Goal: Task Accomplishment & Management: Manage account settings

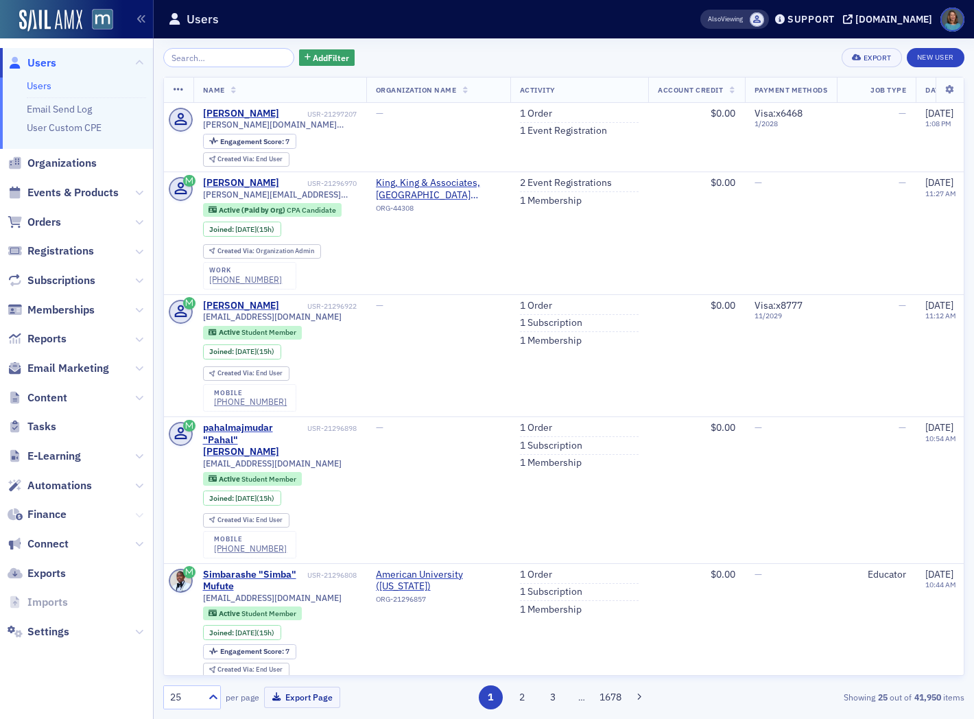
click at [135, 511] on icon at bounding box center [139, 515] width 8 height 8
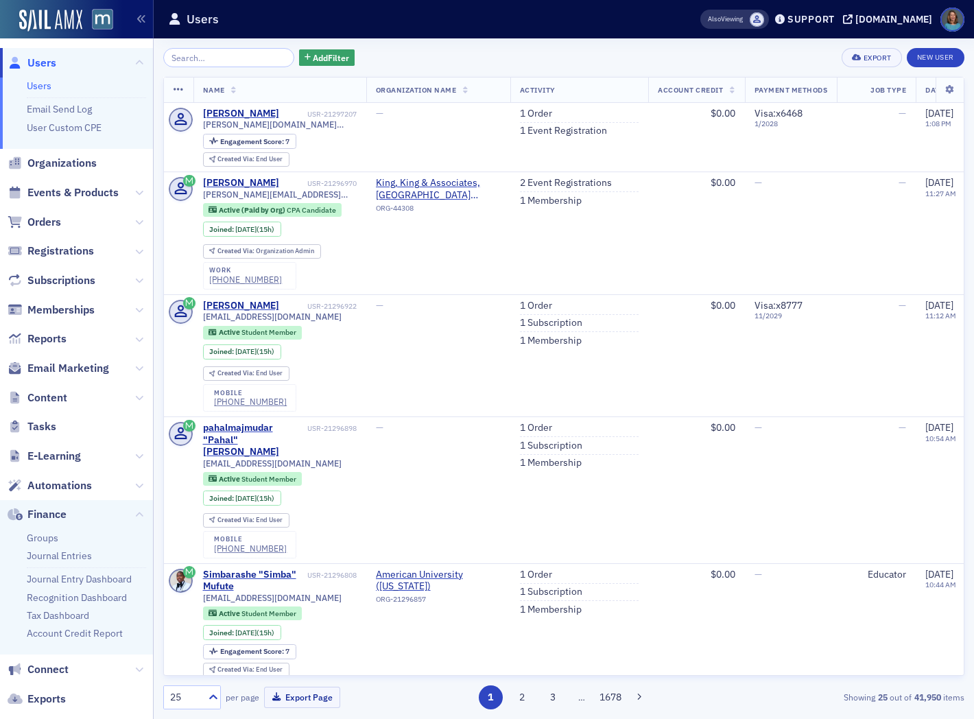
click at [132, 219] on span "Orders" at bounding box center [76, 221] width 153 height 29
click at [135, 222] on icon at bounding box center [139, 222] width 8 height 8
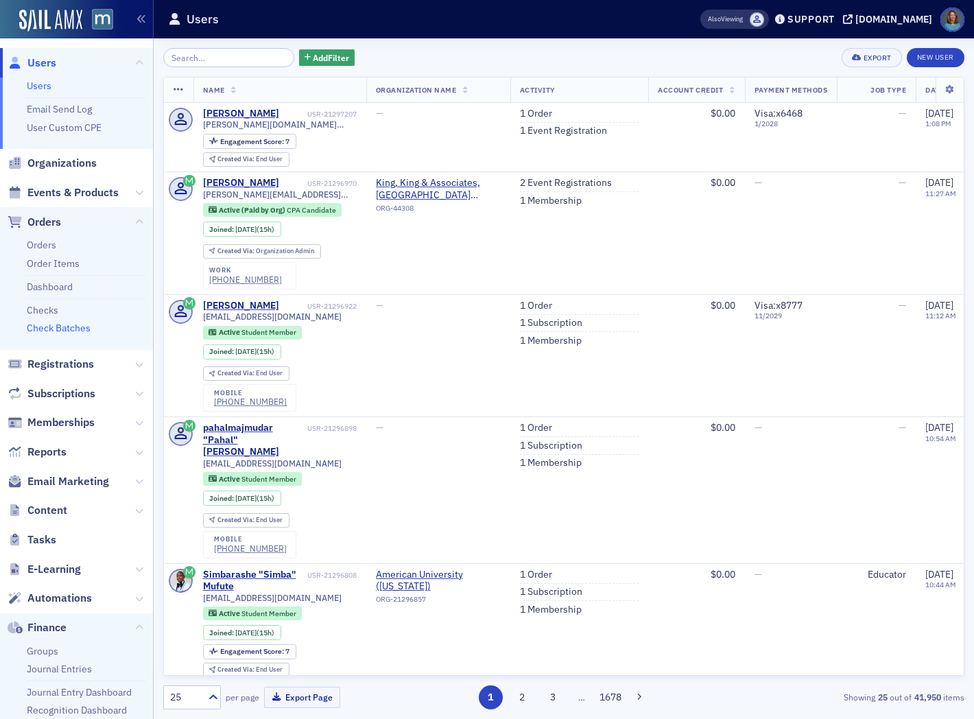
click at [34, 327] on link "Check Batches" at bounding box center [59, 328] width 64 height 12
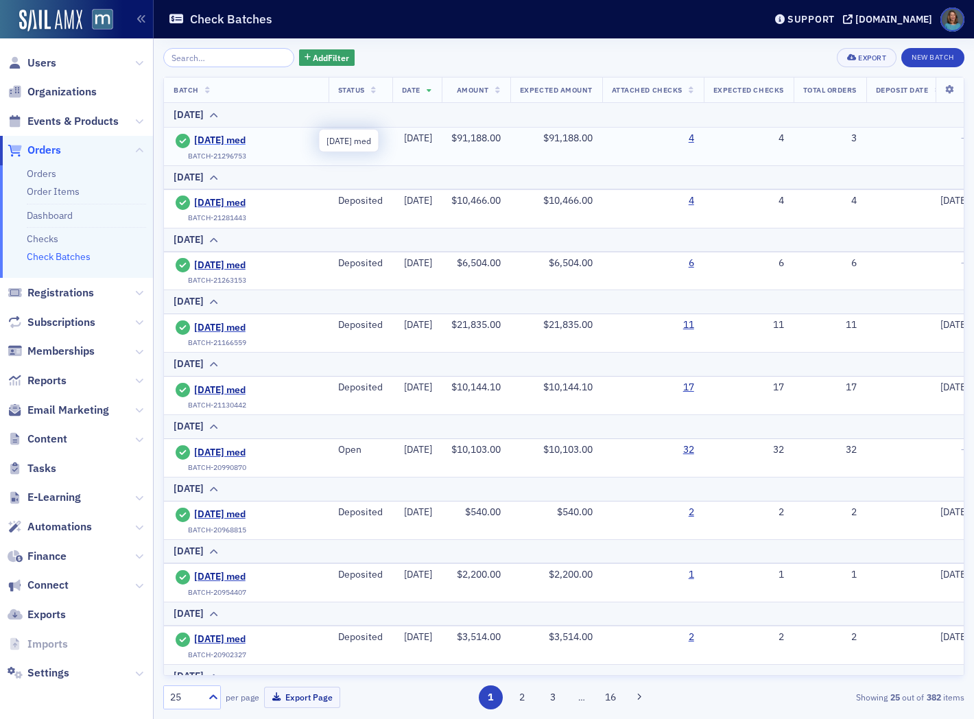
click at [241, 143] on span "[DATE] med" at bounding box center [256, 140] width 125 height 12
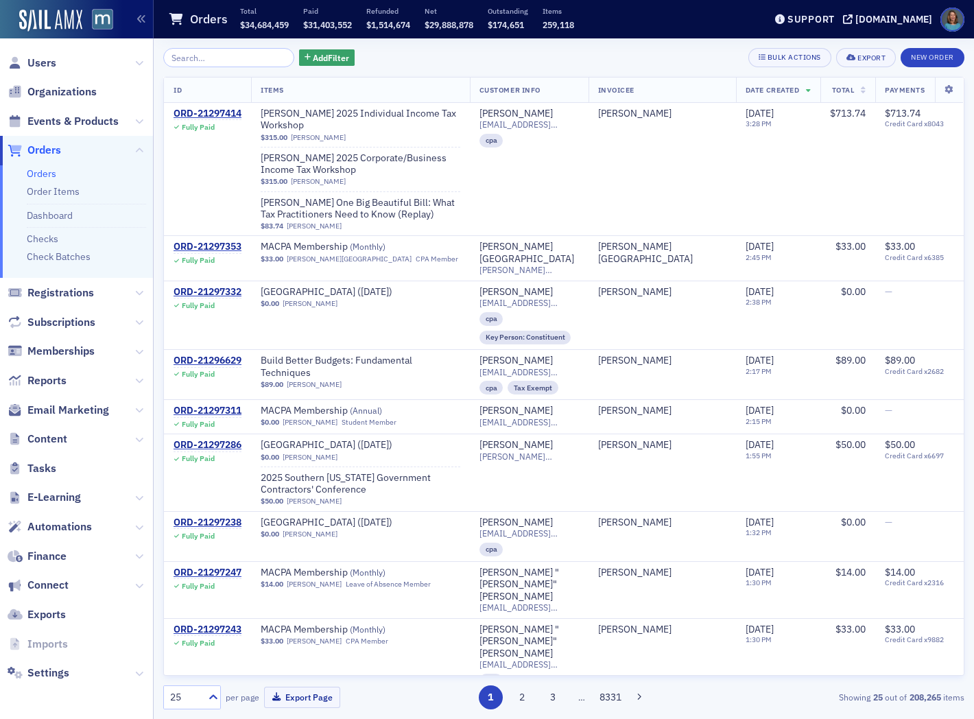
click at [246, 57] on input "search" at bounding box center [228, 57] width 131 height 19
click at [51, 322] on span "Subscriptions" at bounding box center [61, 322] width 68 height 15
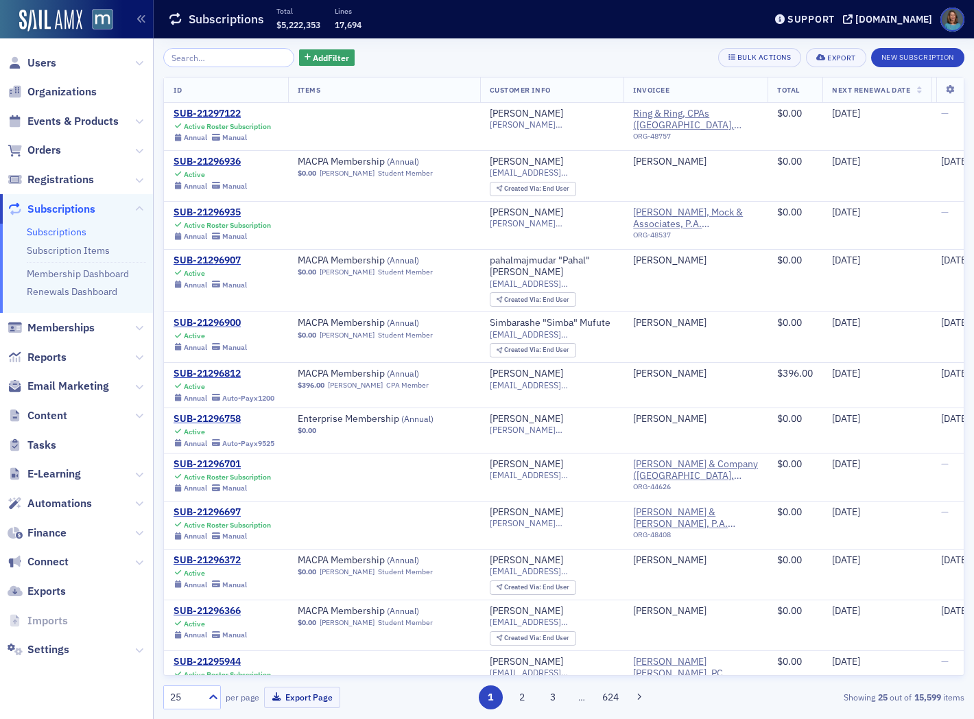
click at [217, 62] on input "search" at bounding box center [228, 57] width 131 height 19
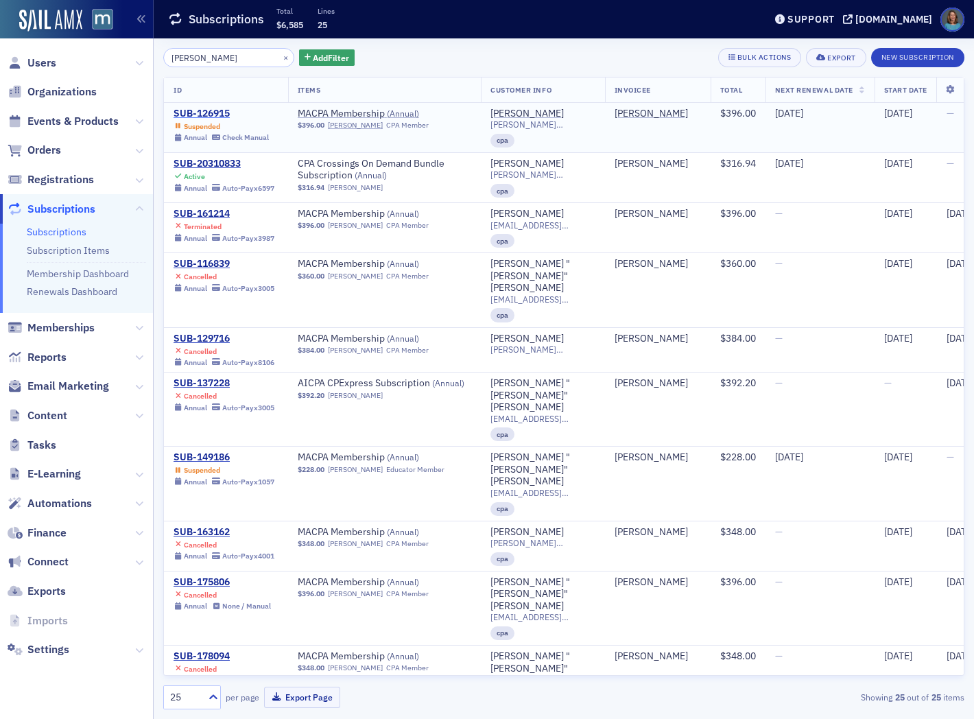
type input "peggy harrison"
click at [218, 113] on div "SUB-126915" at bounding box center [221, 114] width 95 height 12
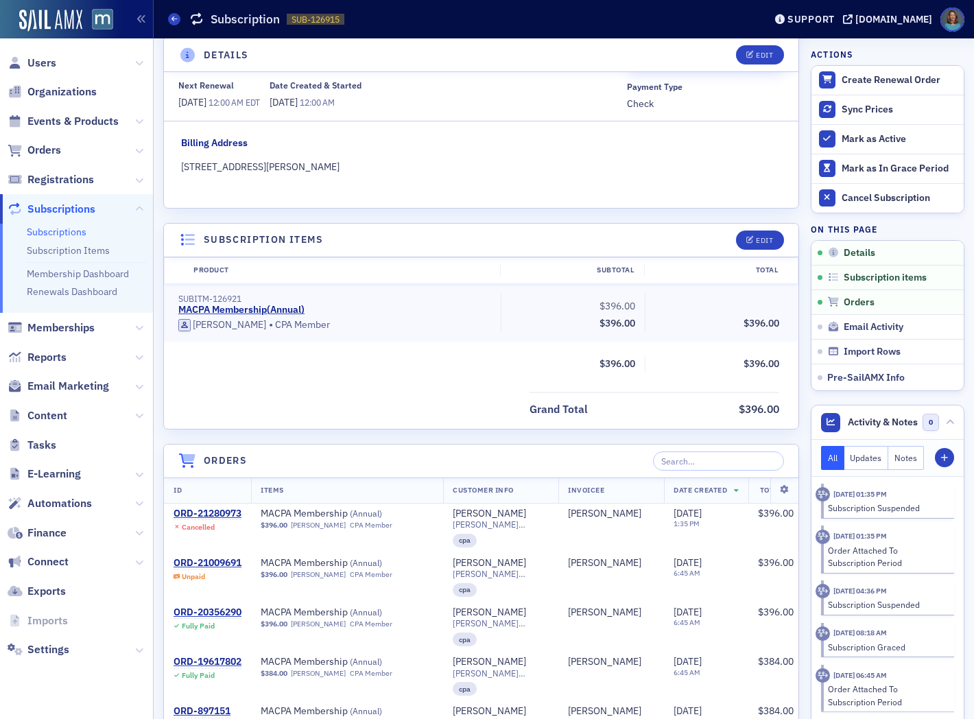
scroll to position [228, 0]
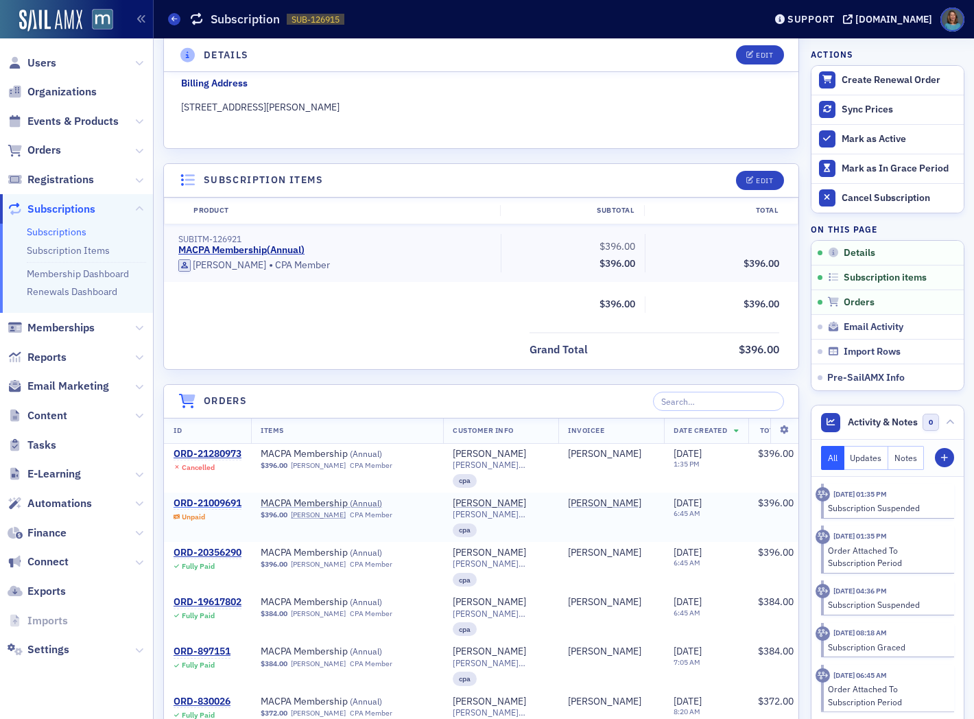
click at [209, 502] on div "ORD-21009691" at bounding box center [208, 503] width 68 height 12
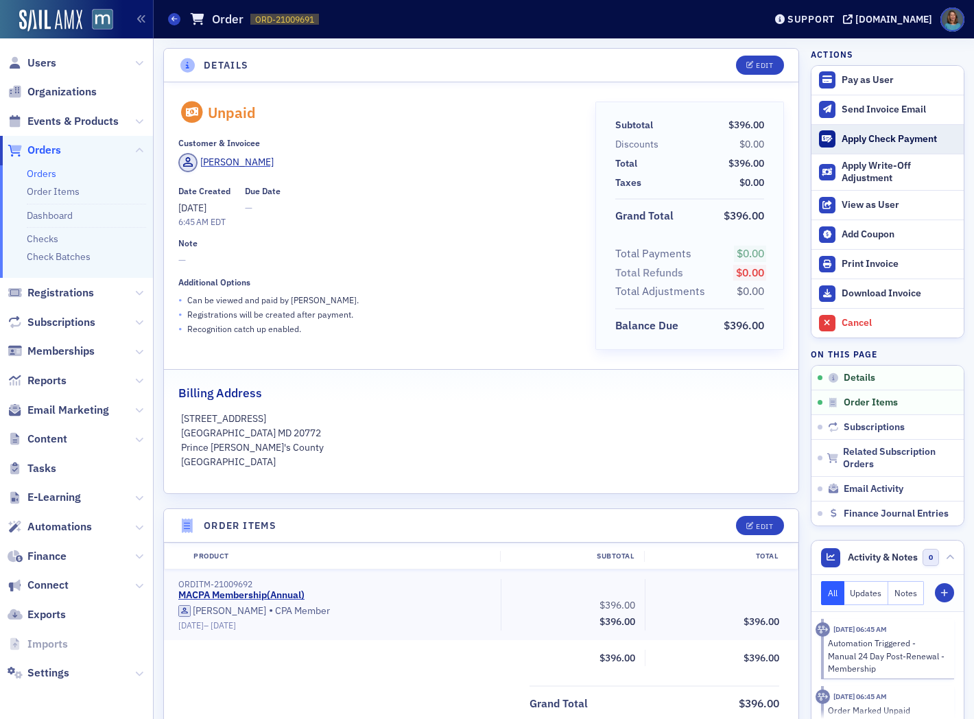
click at [871, 138] on div "Apply Check Payment" at bounding box center [899, 139] width 115 height 12
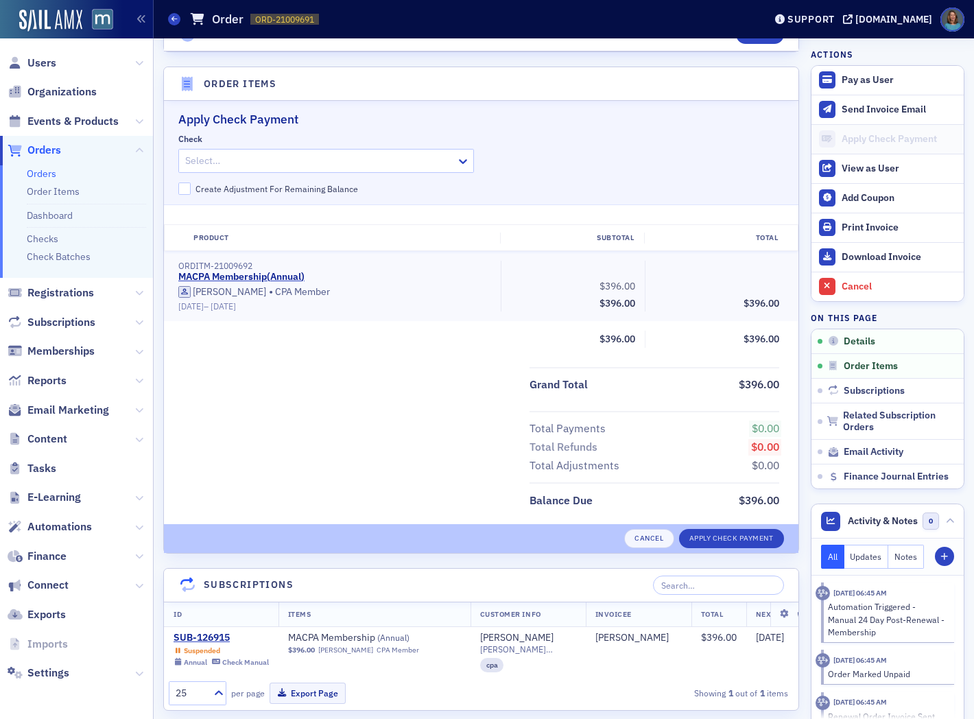
scroll to position [462, 0]
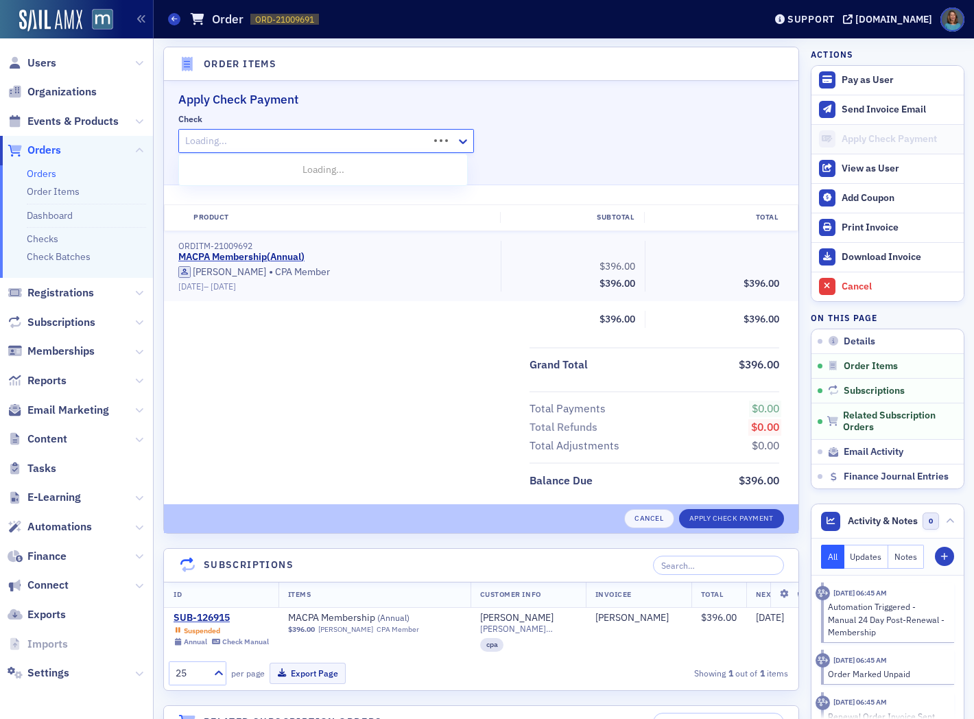
click at [242, 139] on div at bounding box center [305, 140] width 243 height 17
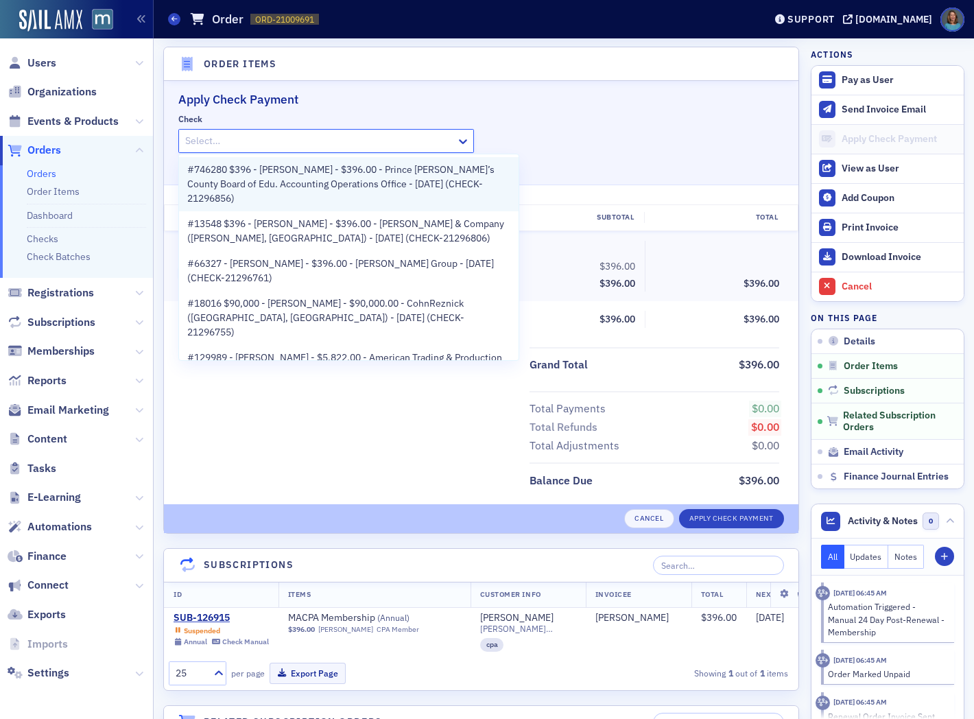
click at [256, 185] on span "#746280 $396 - Peggy Harrison - $396.00 - Prince George’s County Board of Edu. …" at bounding box center [348, 184] width 323 height 43
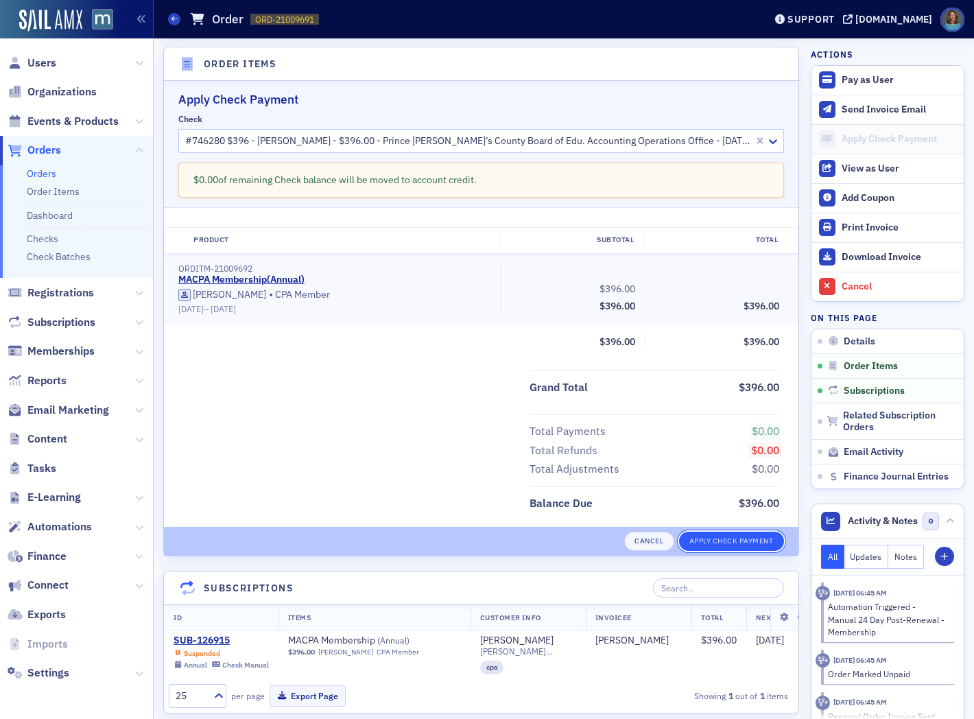
click at [717, 533] on button "Apply Check Payment" at bounding box center [731, 541] width 105 height 19
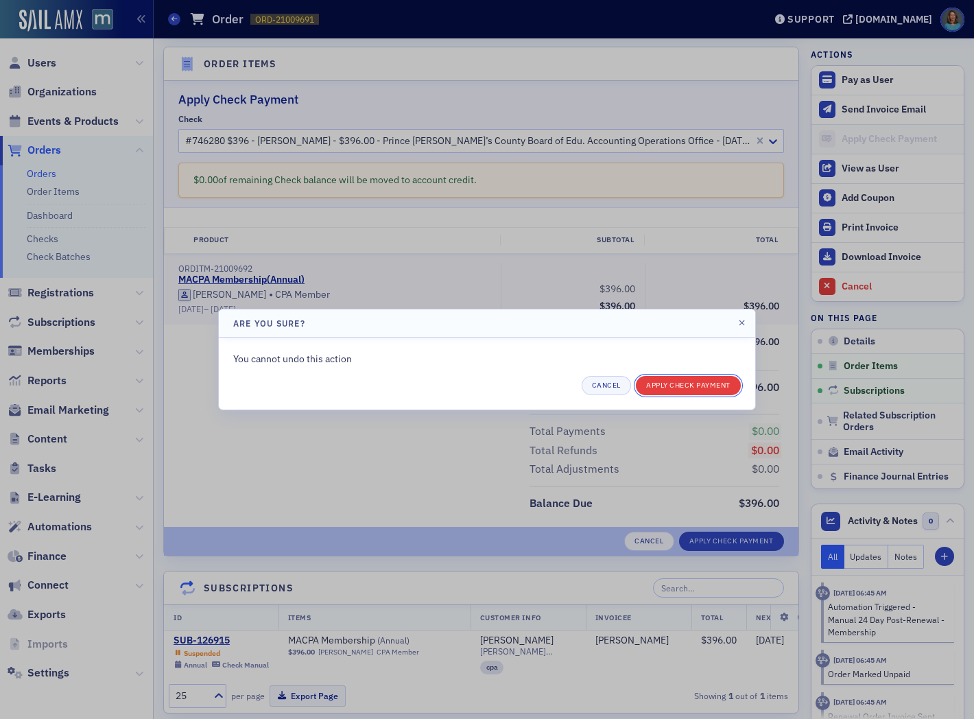
click at [679, 382] on button "Apply Check Payment" at bounding box center [688, 385] width 105 height 19
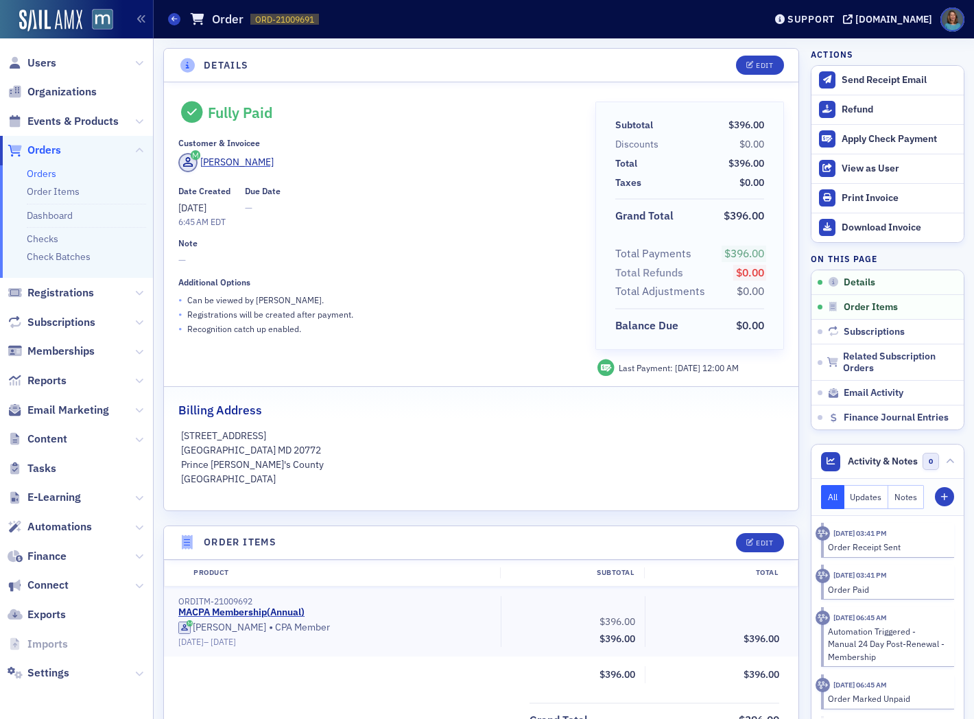
click at [132, 552] on span "Finance" at bounding box center [76, 555] width 153 height 29
click at [141, 554] on icon at bounding box center [139, 556] width 8 height 8
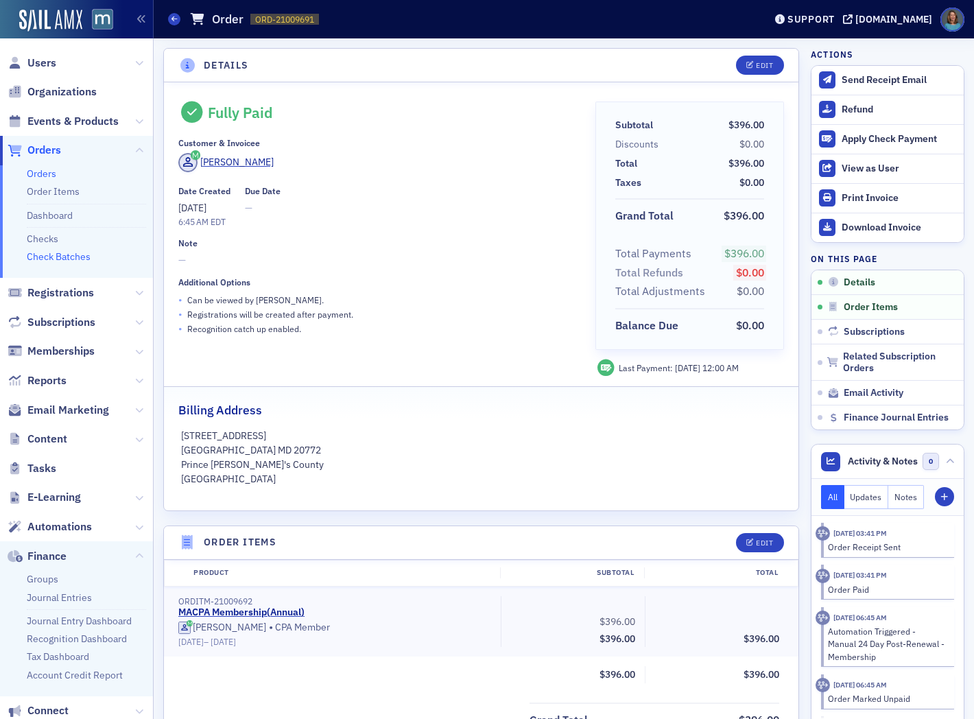
click at [51, 257] on link "Check Batches" at bounding box center [59, 256] width 64 height 12
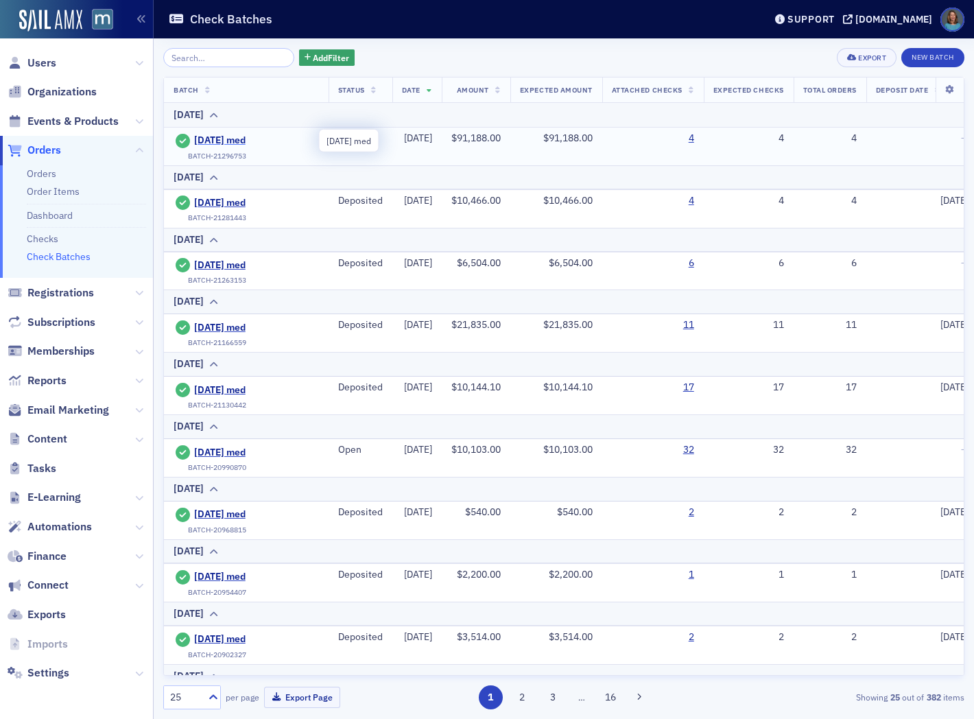
click at [236, 140] on span "[DATE] med" at bounding box center [256, 140] width 125 height 12
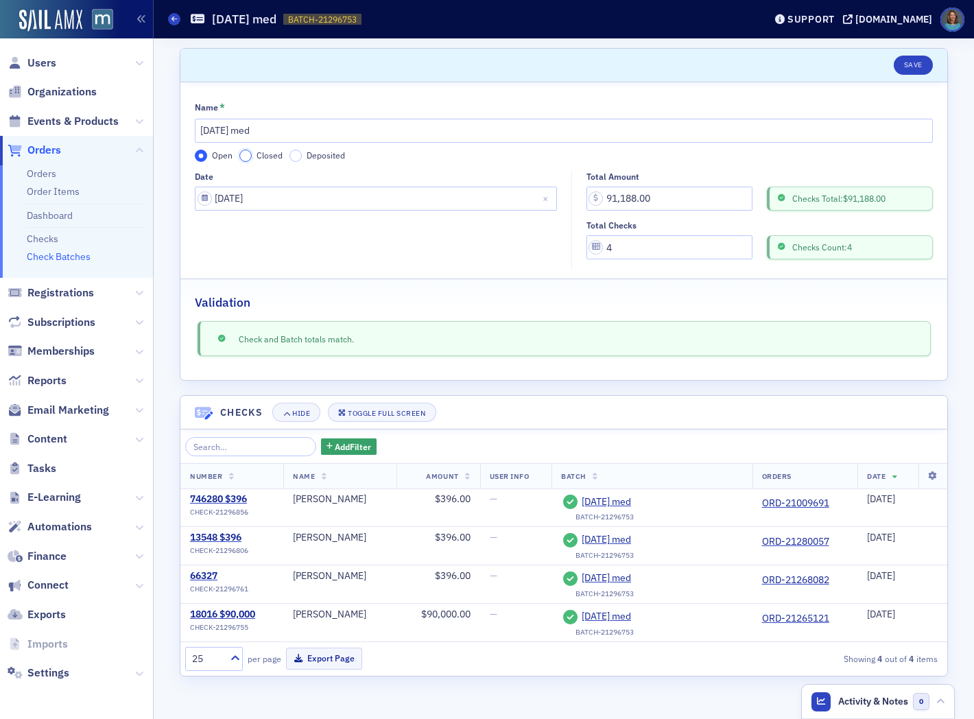
click at [248, 156] on input "Closed" at bounding box center [245, 156] width 12 height 12
click at [298, 156] on input "Deposited" at bounding box center [295, 156] width 12 height 12
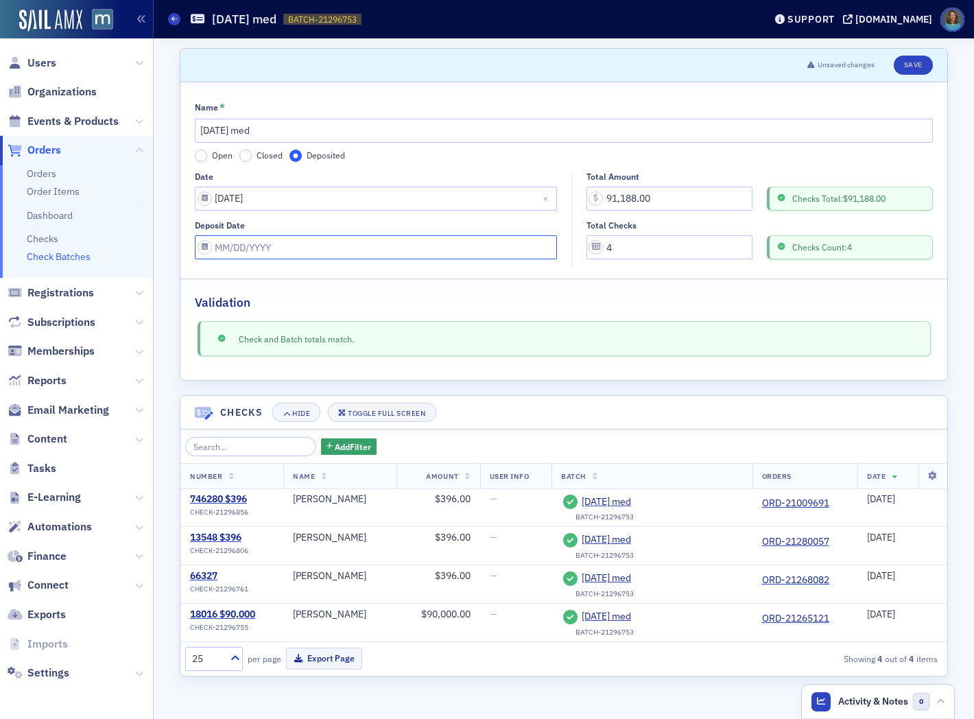
click at [278, 250] on input "Deposit Date" at bounding box center [376, 247] width 362 height 24
select select "8"
select select "2025"
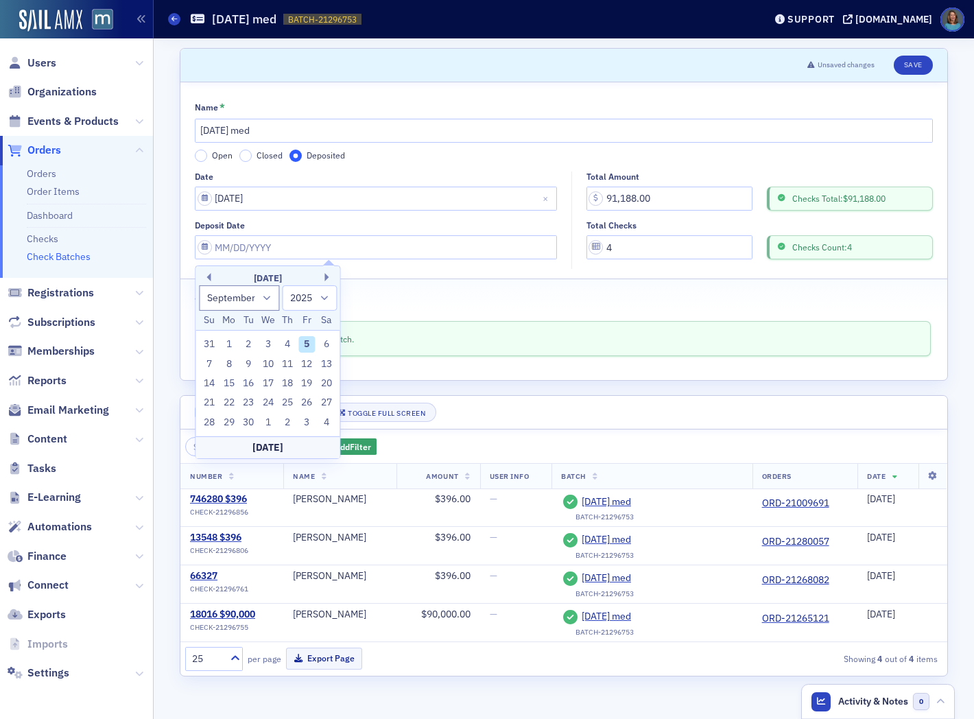
click at [309, 344] on div "5" at bounding box center [306, 344] width 16 height 16
type input "[DATE]"
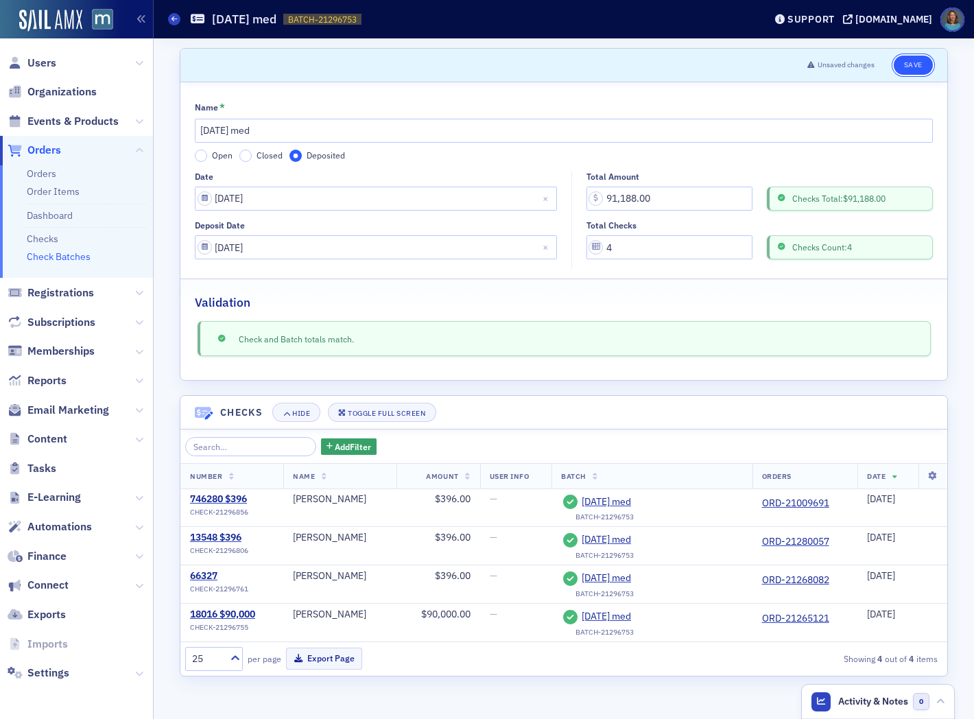
click at [907, 62] on button "Save" at bounding box center [913, 65] width 39 height 19
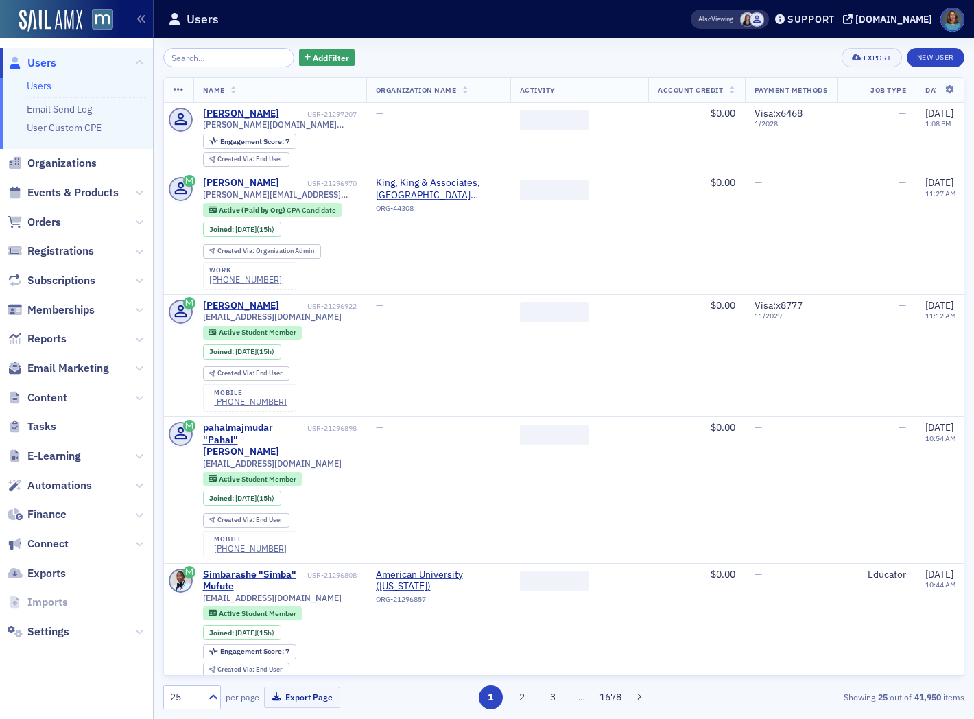
click at [132, 512] on span "Finance" at bounding box center [76, 514] width 153 height 29
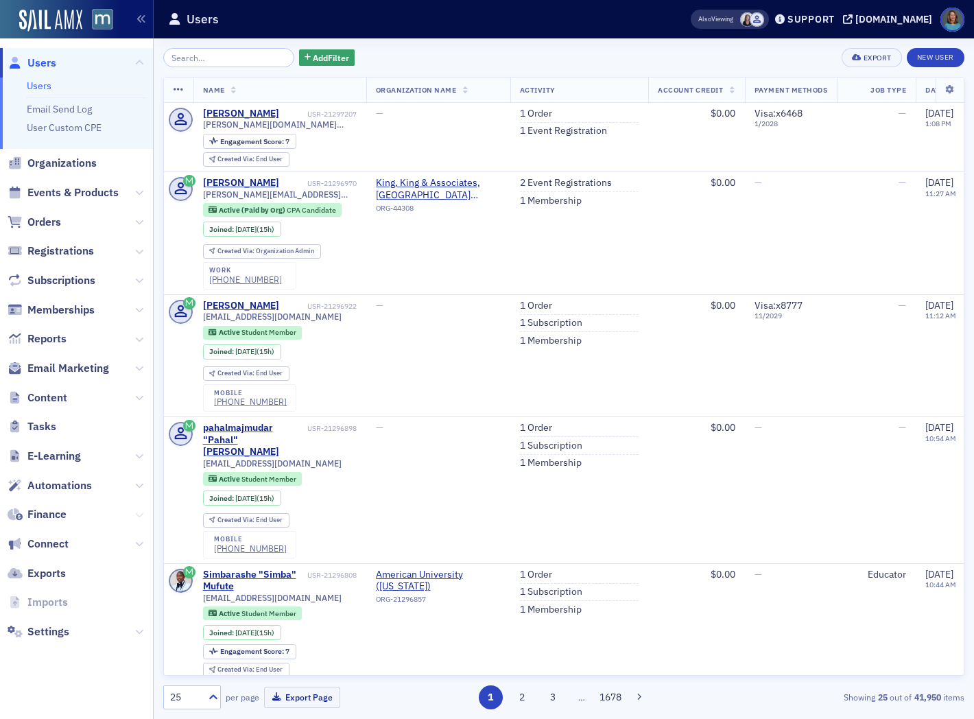
click at [141, 513] on icon at bounding box center [139, 515] width 8 height 8
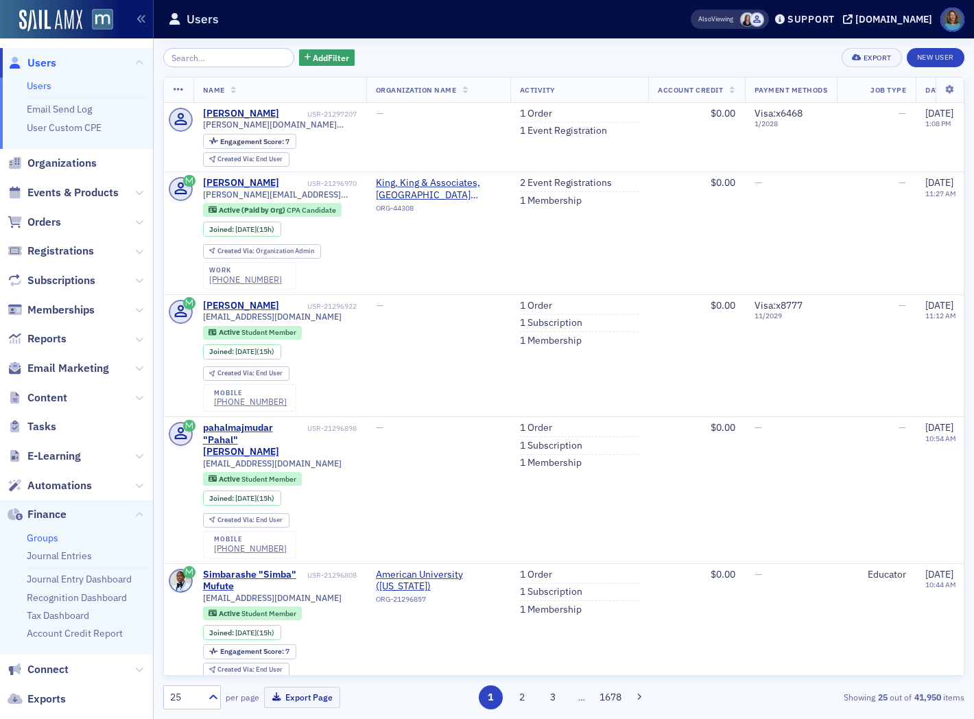
click at [43, 539] on link "Groups" at bounding box center [43, 538] width 32 height 12
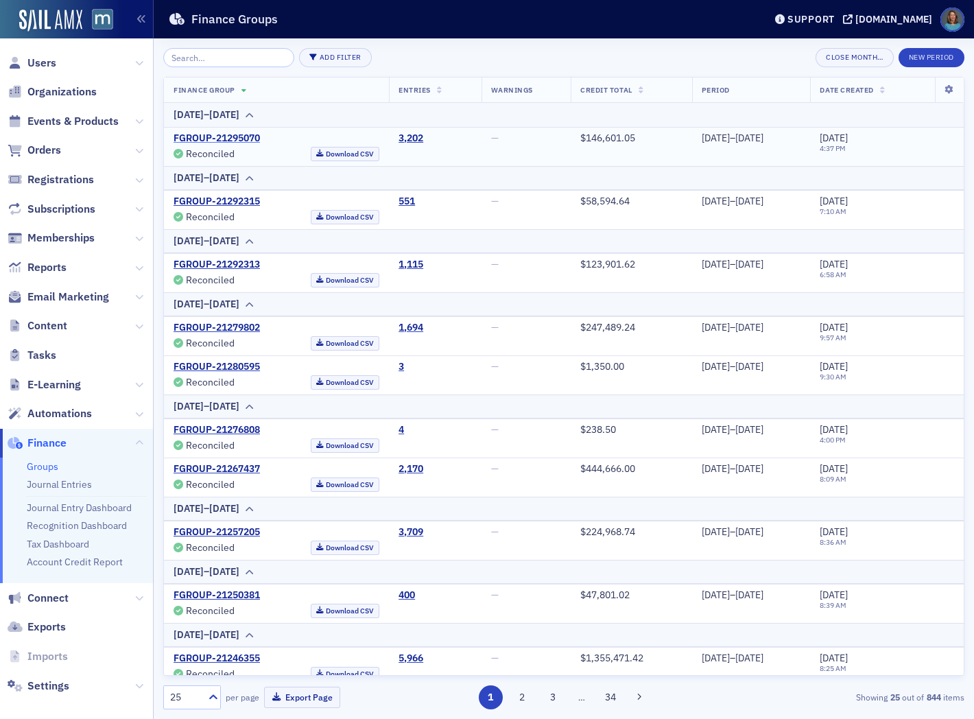
click at [244, 137] on link "FGROUP-21295070" at bounding box center [217, 138] width 86 height 12
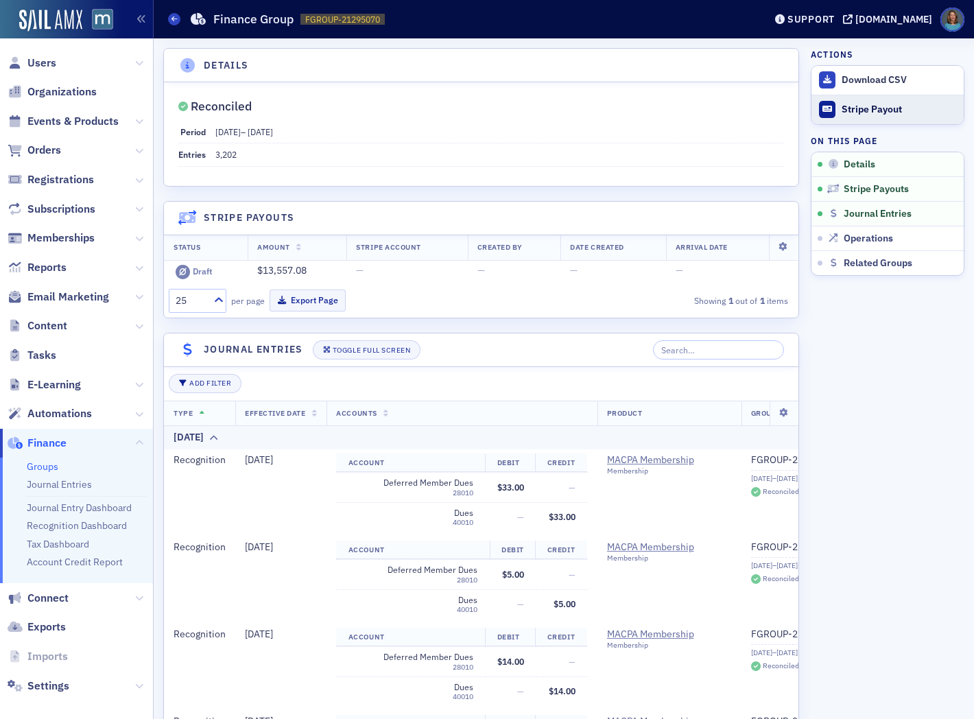
click at [892, 110] on div "Stripe Payout" at bounding box center [899, 110] width 115 height 12
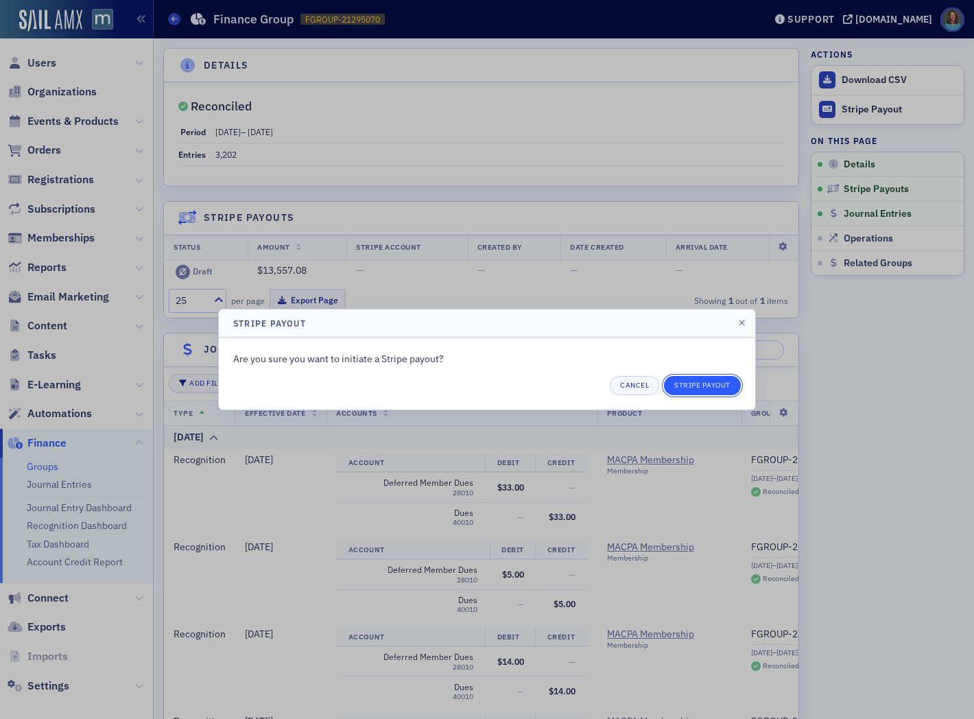
click at [680, 387] on button "Stripe Payout" at bounding box center [702, 385] width 77 height 19
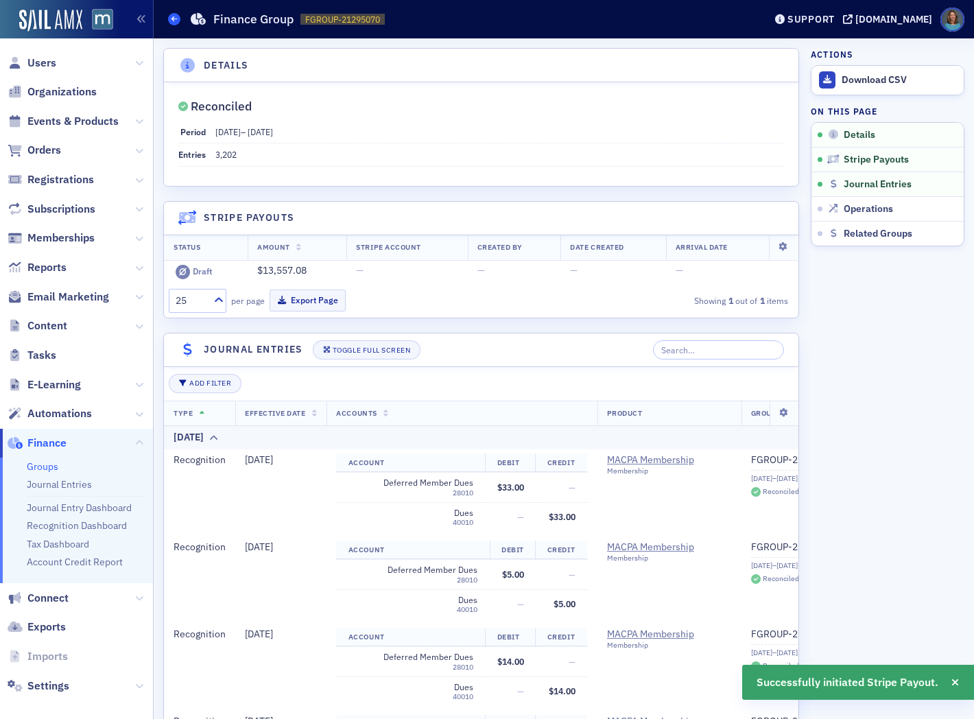
click at [173, 16] on icon at bounding box center [173, 19] width 5 height 6
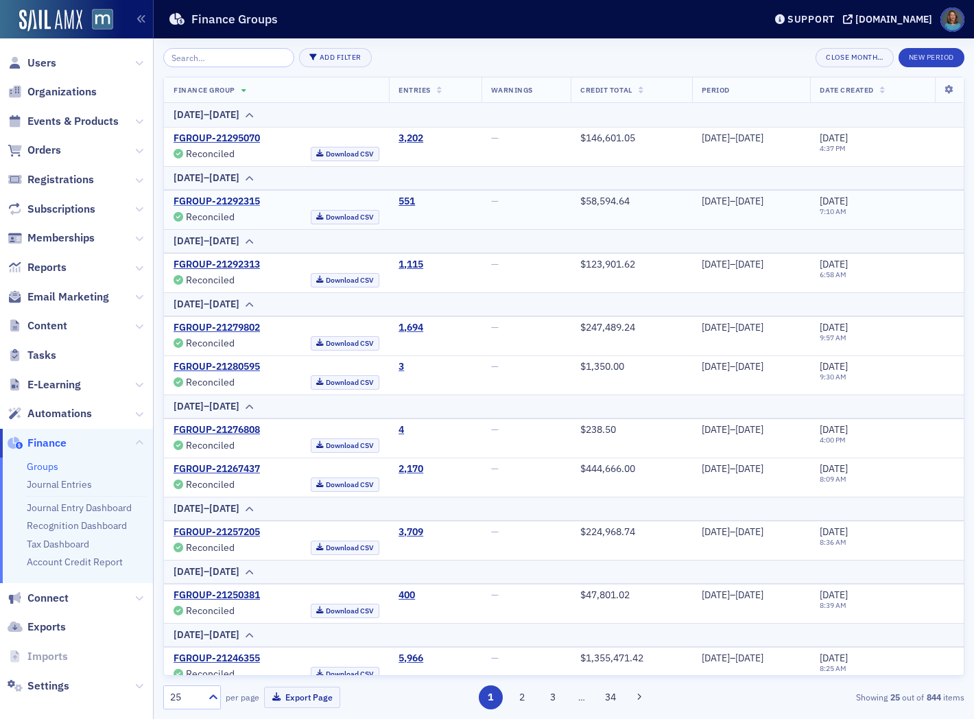
click at [247, 200] on link "FGROUP-21292315" at bounding box center [217, 201] width 86 height 12
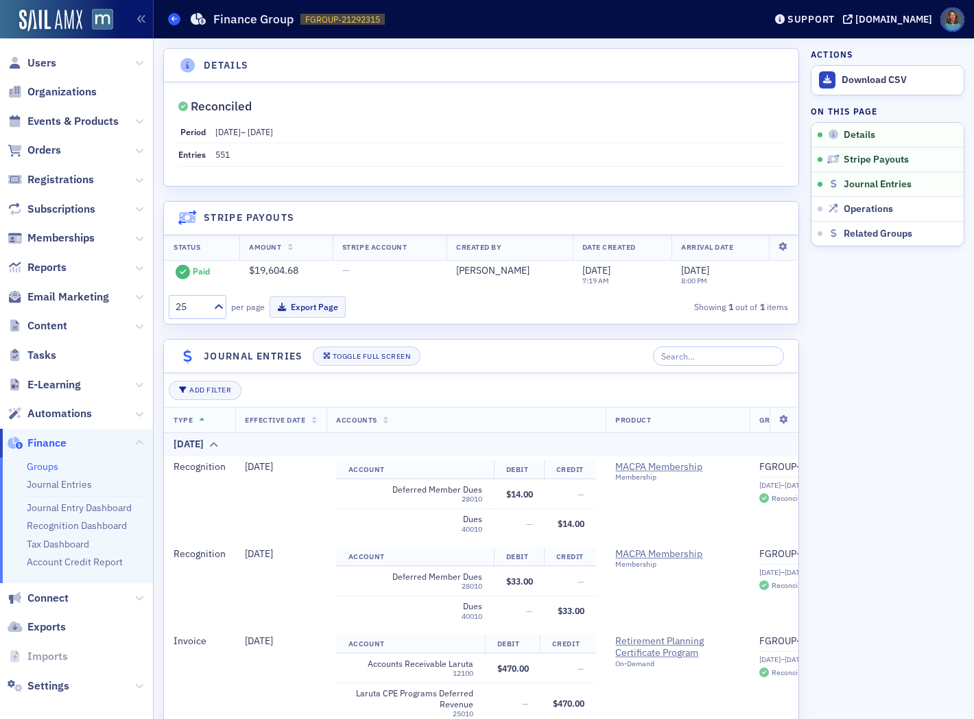
click at [174, 22] on icon at bounding box center [173, 19] width 5 height 6
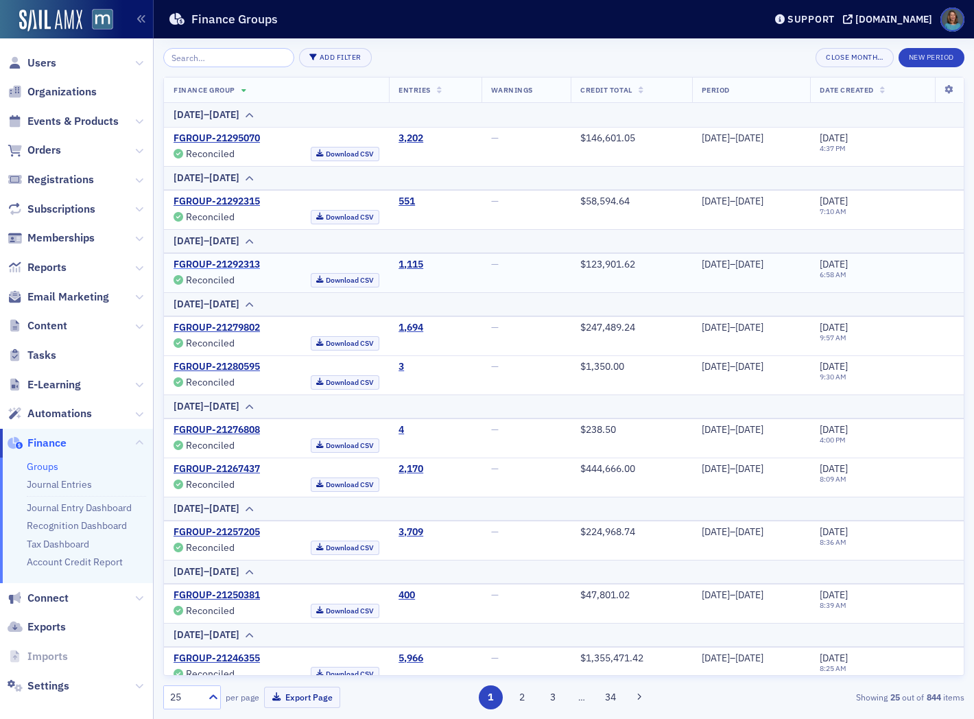
click at [238, 261] on link "FGROUP-21292313" at bounding box center [217, 265] width 86 height 12
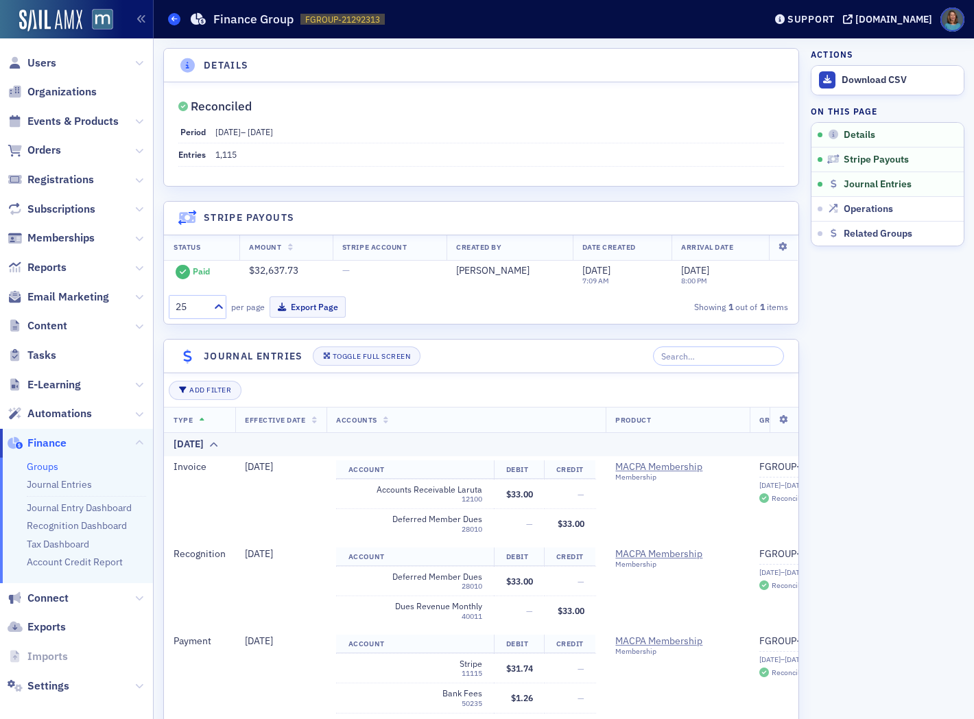
click at [172, 19] on icon at bounding box center [173, 19] width 5 height 6
